Goal: Check status: Check status

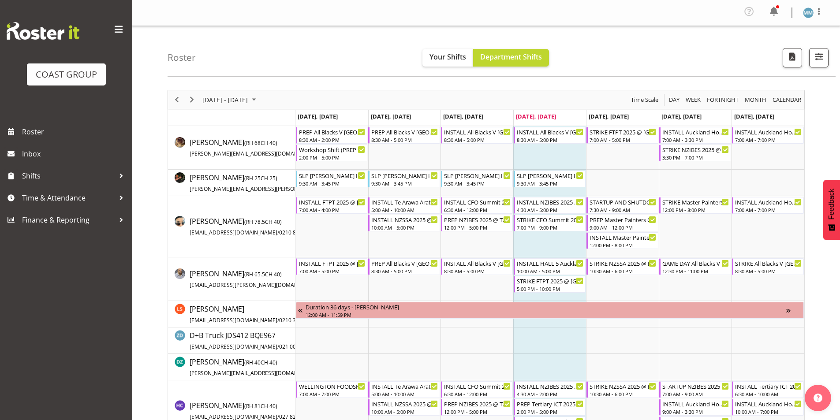
scroll to position [88, 0]
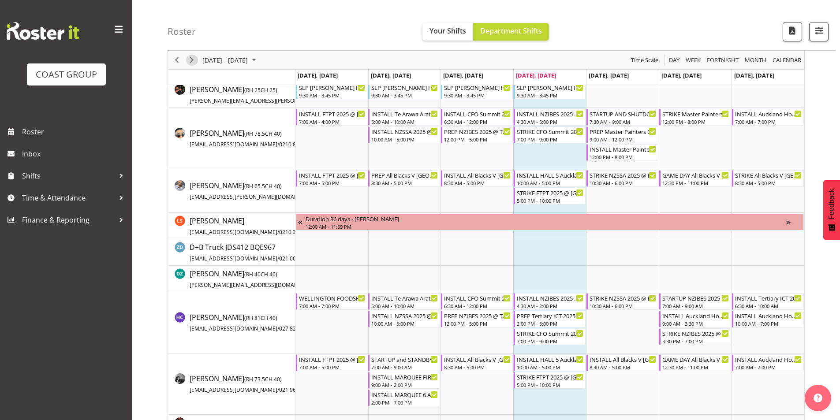
click at [188, 61] on span "Next" at bounding box center [191, 60] width 11 height 11
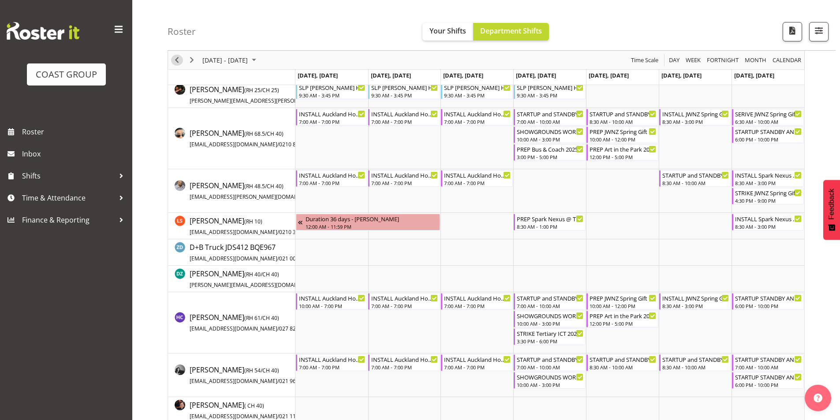
click at [179, 61] on span "Previous" at bounding box center [176, 60] width 11 height 11
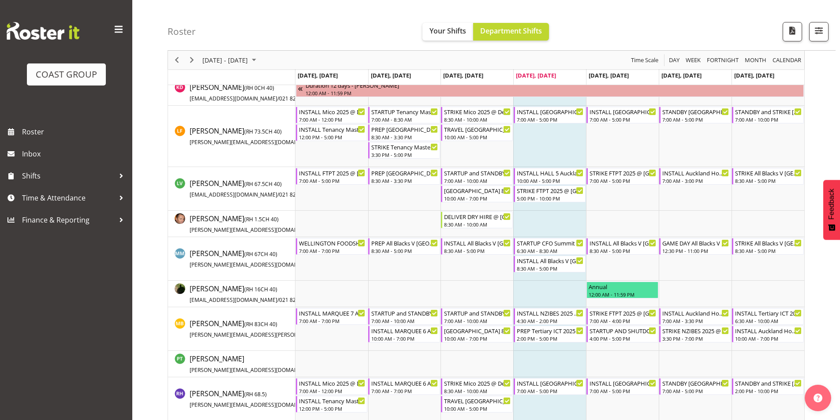
scroll to position [573, 0]
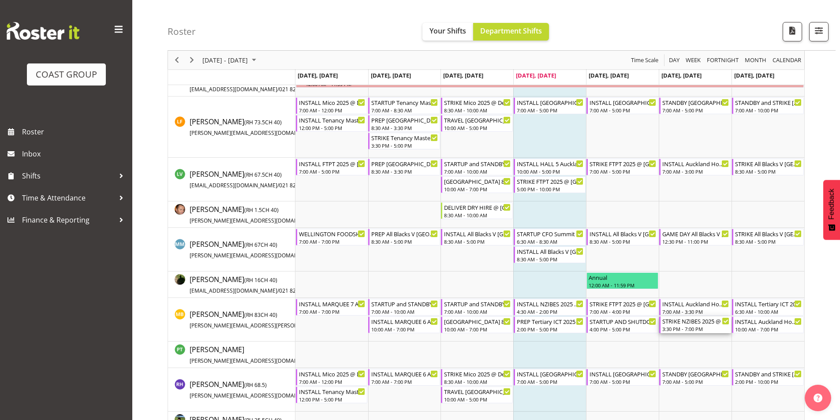
click at [702, 323] on div "STRIKE NZIBES 2025 @ Due Drop On Site @ 1600" at bounding box center [695, 321] width 67 height 9
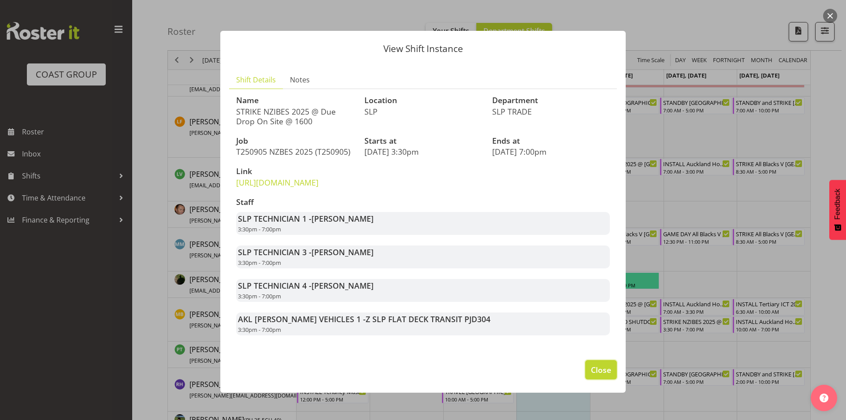
click at [608, 380] on button "Close" at bounding box center [601, 369] width 32 height 19
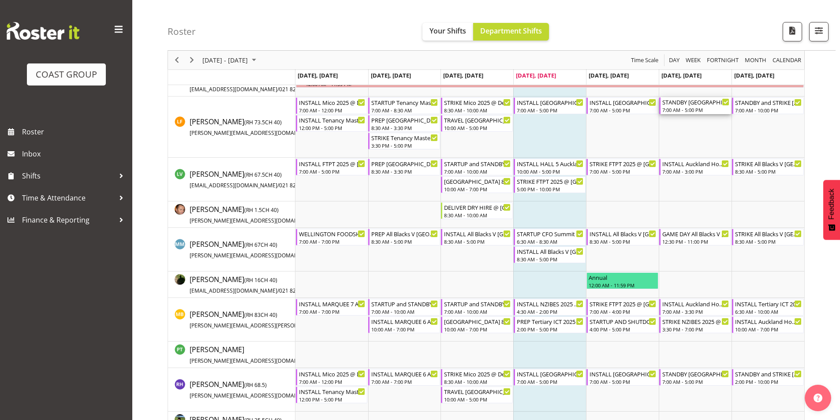
click at [675, 104] on div "STANDBY [GEOGRAPHIC_DATA] WLE 2025 @ [GEOGRAPHIC_DATA]" at bounding box center [695, 101] width 67 height 9
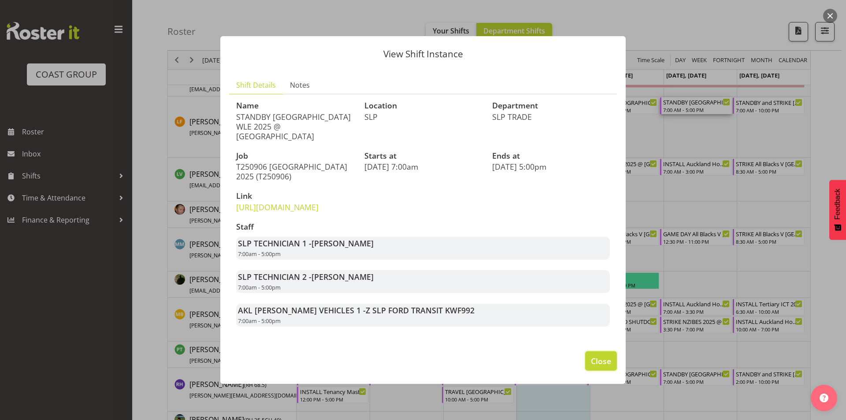
click at [588, 371] on button "Close" at bounding box center [601, 360] width 32 height 19
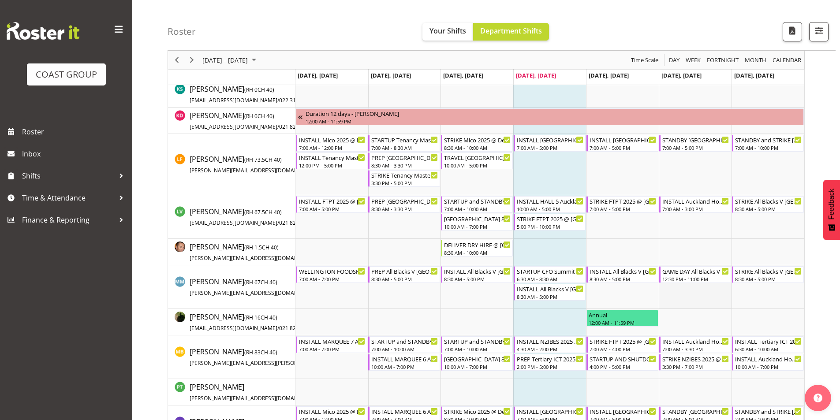
scroll to position [485, 0]
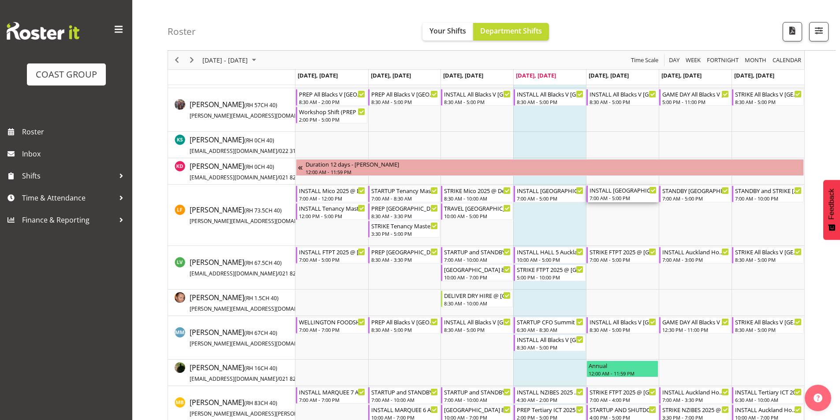
click at [603, 193] on div "INSTALL [GEOGRAPHIC_DATA] WLE 2025 @ [GEOGRAPHIC_DATA]" at bounding box center [622, 190] width 67 height 9
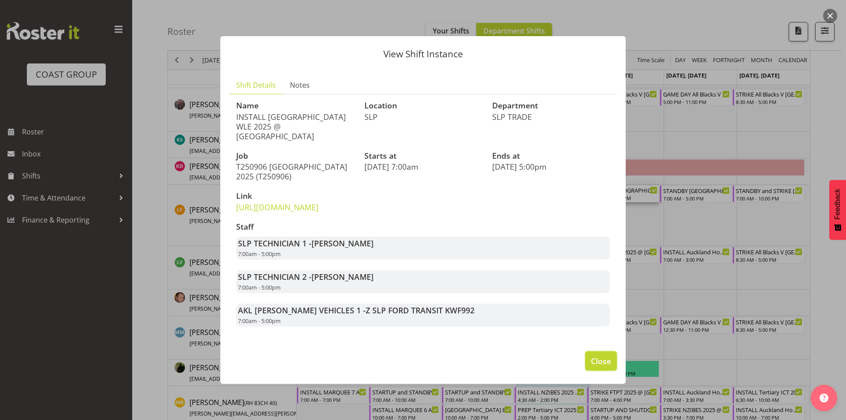
click at [609, 367] on span "Close" at bounding box center [601, 360] width 20 height 11
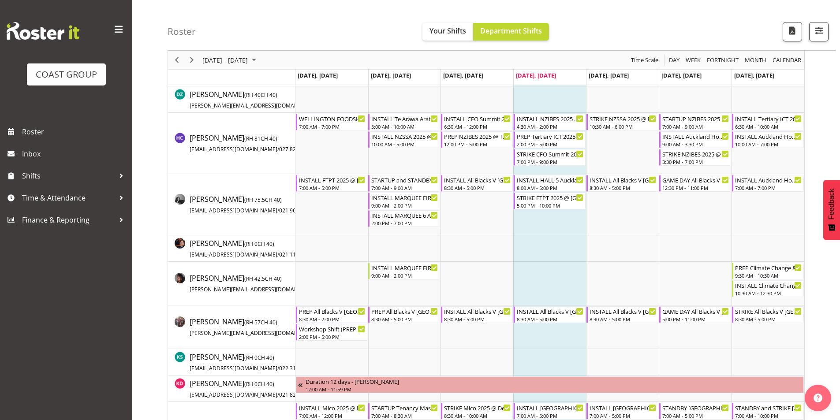
scroll to position [265, 0]
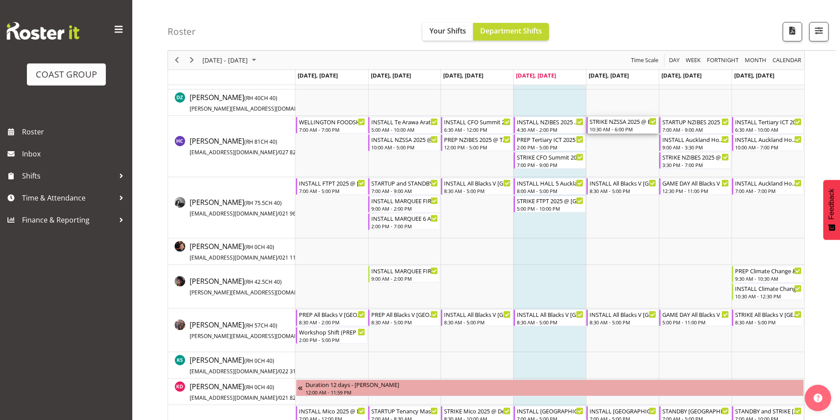
click at [627, 126] on div "10:30 AM - 6:00 PM" at bounding box center [622, 129] width 67 height 7
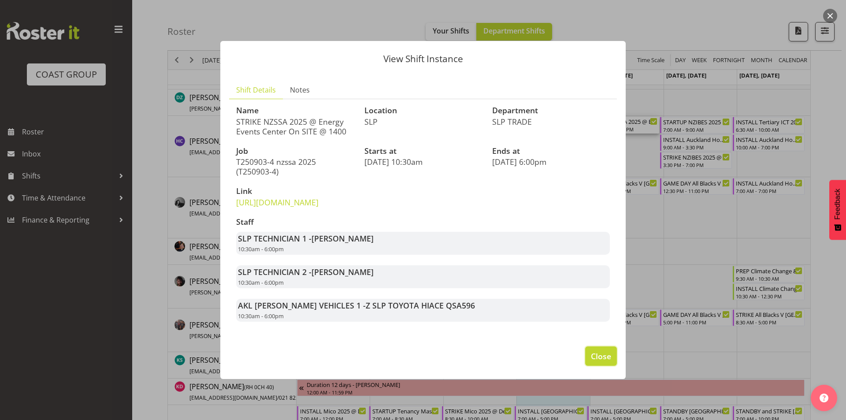
click at [613, 366] on button "Close" at bounding box center [601, 356] width 32 height 19
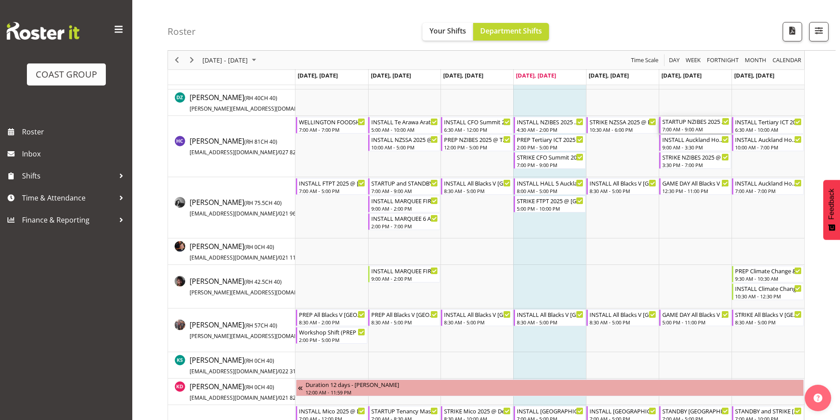
click at [677, 126] on div "STARTUP NZIBES 2025 @ Due Drop On Site @ 0830 7:00 AM - 9:00 AM" at bounding box center [695, 125] width 67 height 17
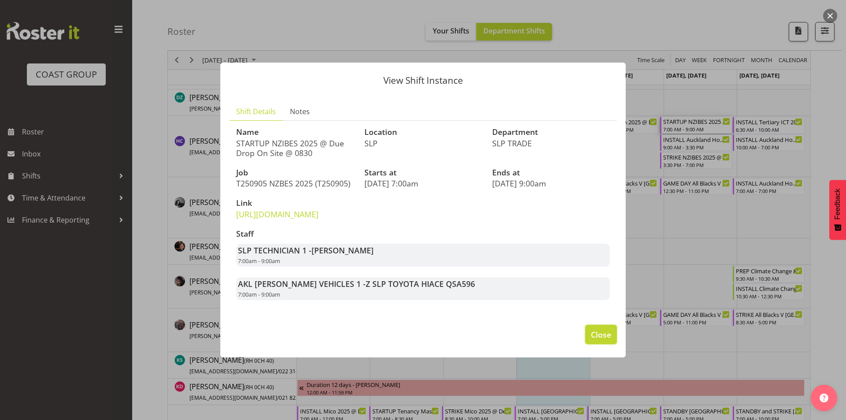
click at [600, 344] on button "Close" at bounding box center [601, 334] width 32 height 19
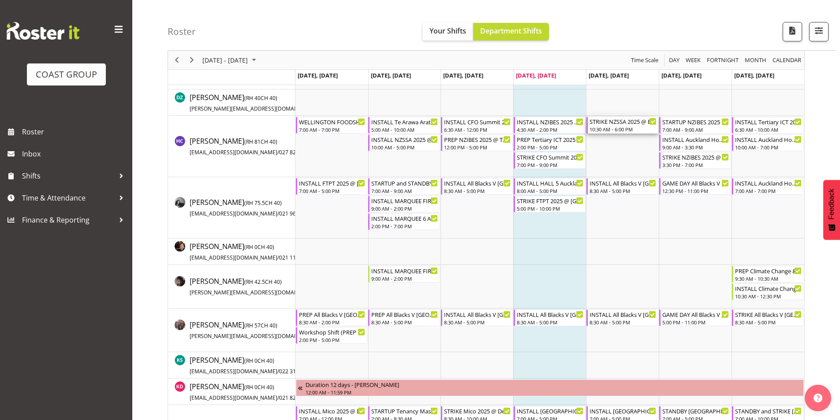
click at [630, 118] on div "STRIKE NZSSA 2025 @ Energy Events Center On SITE @ 1400" at bounding box center [622, 121] width 67 height 9
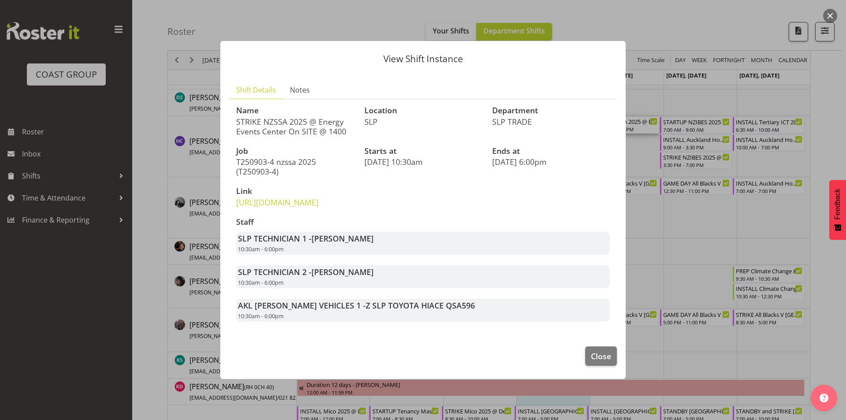
click at [590, 9] on div at bounding box center [423, 210] width 846 height 420
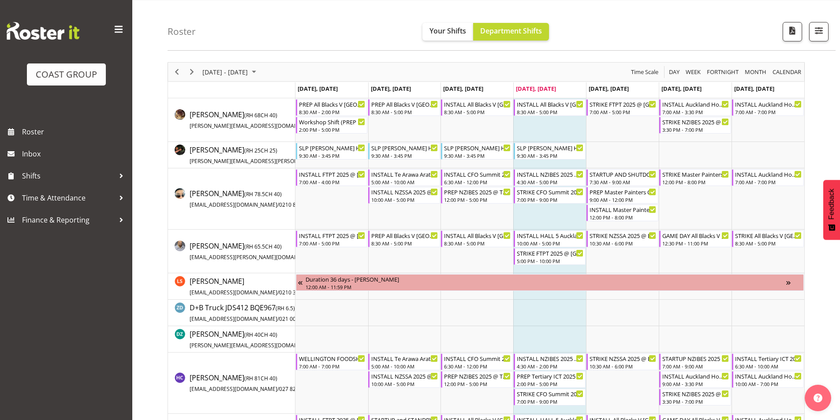
scroll to position [0, 0]
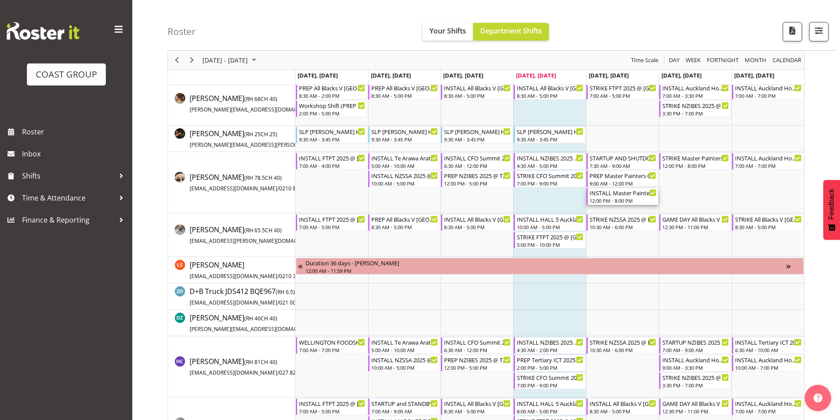
click at [636, 196] on div "INSTALL Master Painters Conference 2025 TRAVEL WITH PANELS AND ASSIST @ [GEOGRA…" at bounding box center [622, 192] width 67 height 9
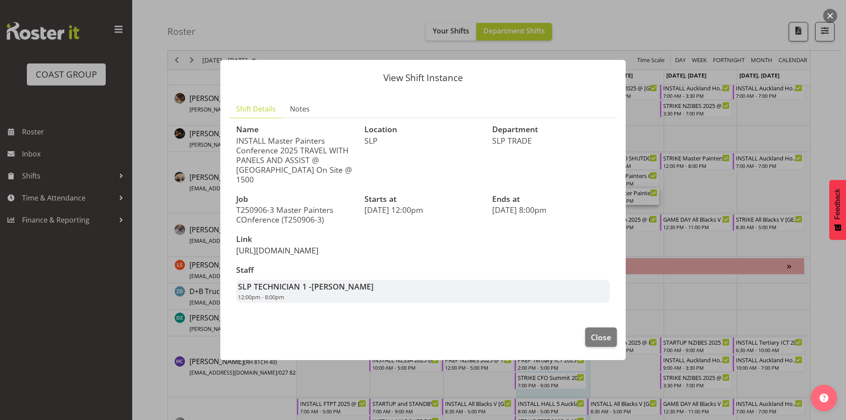
click at [302, 249] on link "[URL][DOMAIN_NAME]" at bounding box center [277, 250] width 82 height 11
click at [598, 343] on span "Close" at bounding box center [601, 337] width 20 height 11
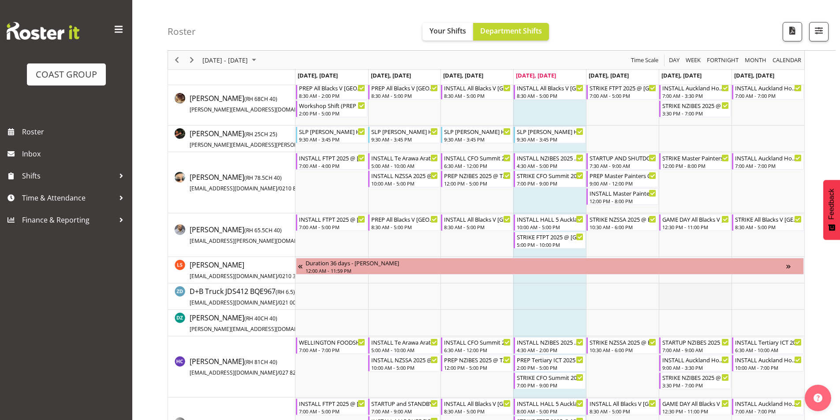
drag, startPoint x: 695, startPoint y: 205, endPoint x: 667, endPoint y: 295, distance: 94.7
click at [666, 294] on td "Timeline Week of September 4, 2025" at bounding box center [695, 296] width 73 height 26
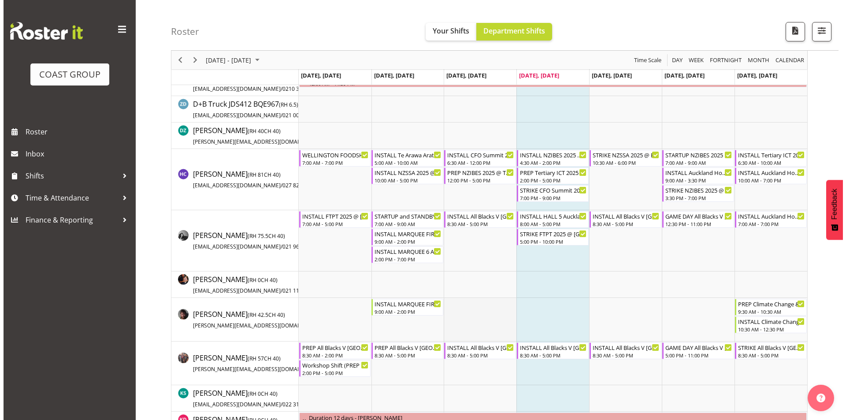
scroll to position [265, 0]
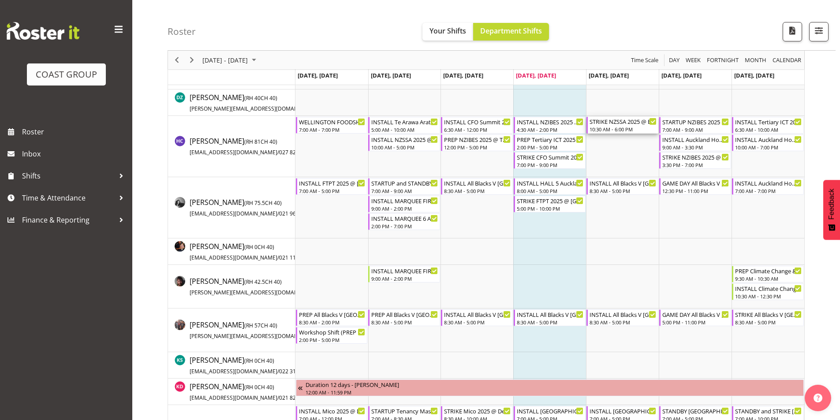
click at [631, 129] on div "10:30 AM - 6:00 PM" at bounding box center [622, 129] width 67 height 7
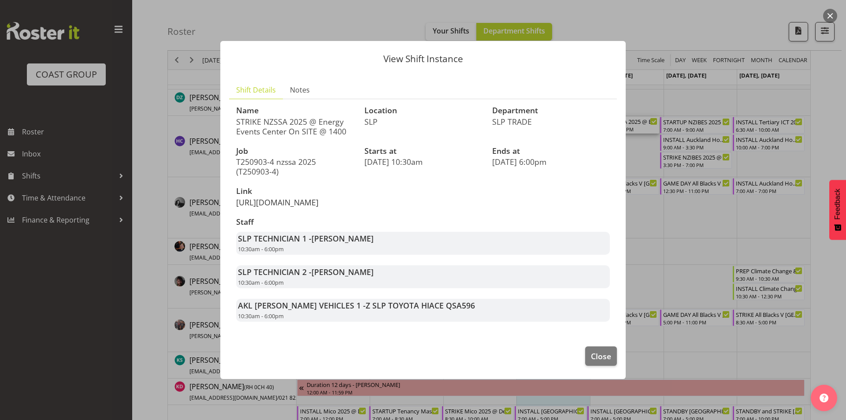
click at [243, 208] on link "[URL][DOMAIN_NAME]" at bounding box center [277, 202] width 82 height 11
